Goal: Information Seeking & Learning: Find specific fact

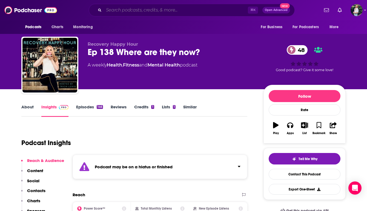
click at [144, 12] on input "Search podcasts, credits, & more..." at bounding box center [176, 10] width 144 height 9
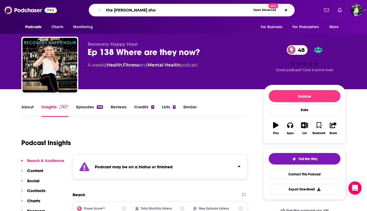
type input "the [PERSON_NAME] show"
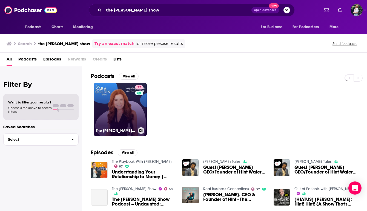
click at [128, 112] on link "77 The [PERSON_NAME] Show" at bounding box center [120, 109] width 53 height 53
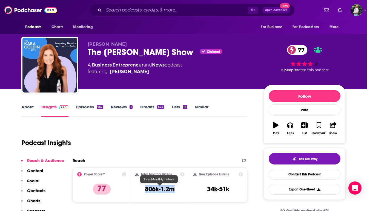
drag, startPoint x: 176, startPoint y: 191, endPoint x: 137, endPoint y: 190, distance: 38.9
click at [137, 190] on div "Total Monthly Listens 806k-1.2m" at bounding box center [160, 184] width 50 height 25
copy h3 "806k-1.2m"
